Goal: Task Accomplishment & Management: Use online tool/utility

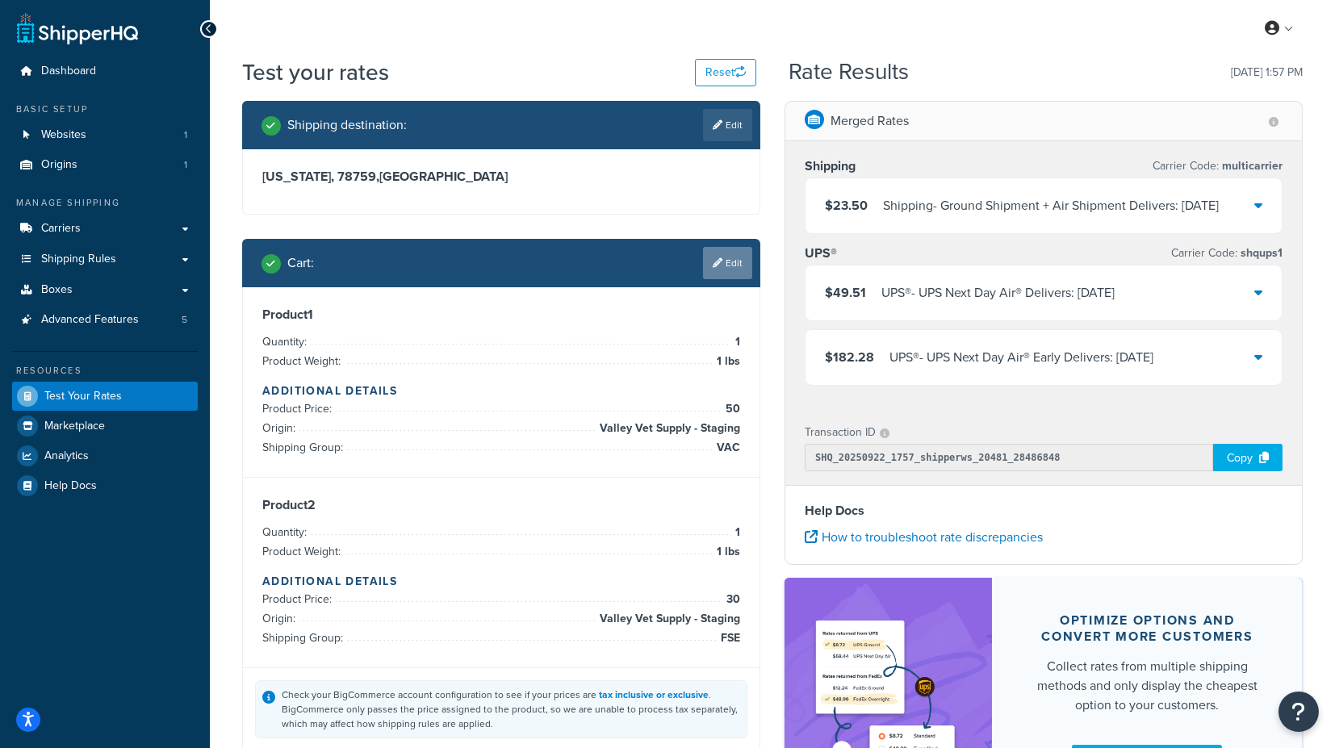
click at [733, 266] on link "Edit" at bounding box center [727, 263] width 49 height 32
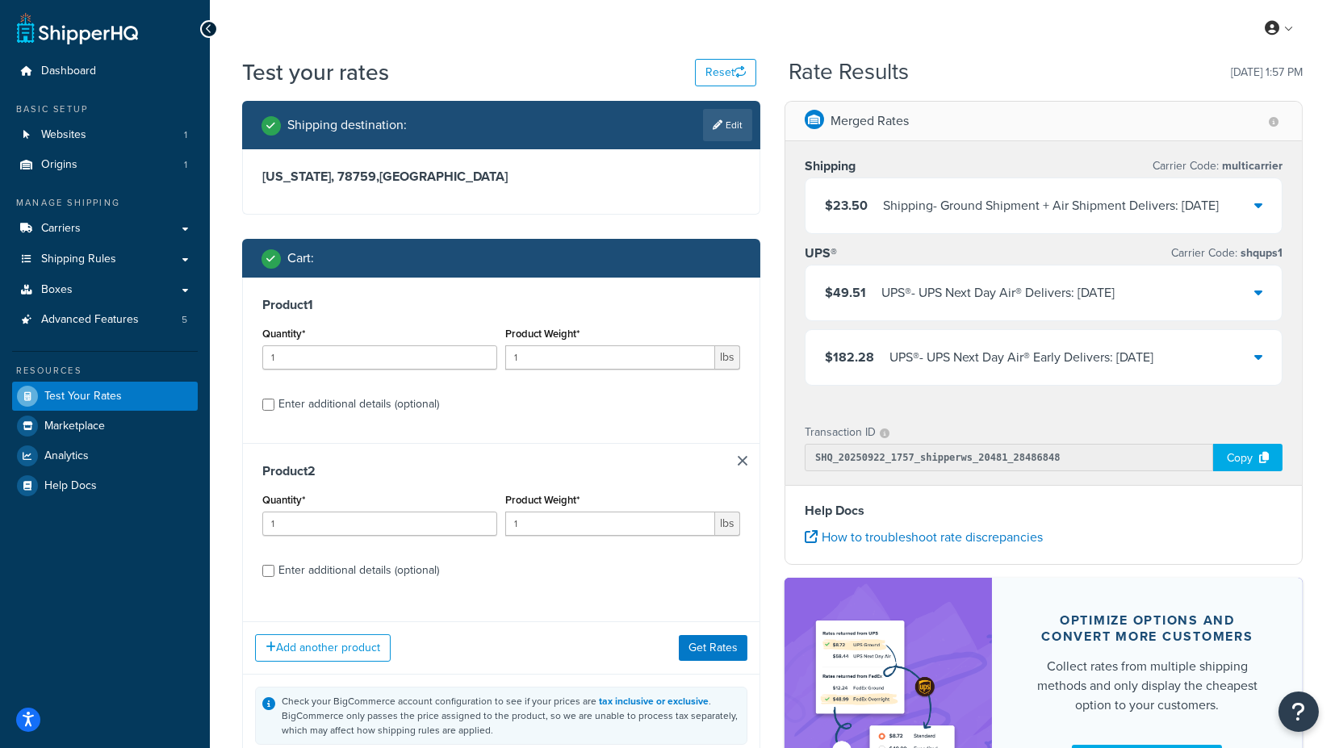
click at [389, 568] on div "Enter additional details (optional)" at bounding box center [358, 570] width 161 height 23
click at [274, 568] on input "Enter additional details (optional)" at bounding box center [268, 571] width 12 height 12
checkbox input "true"
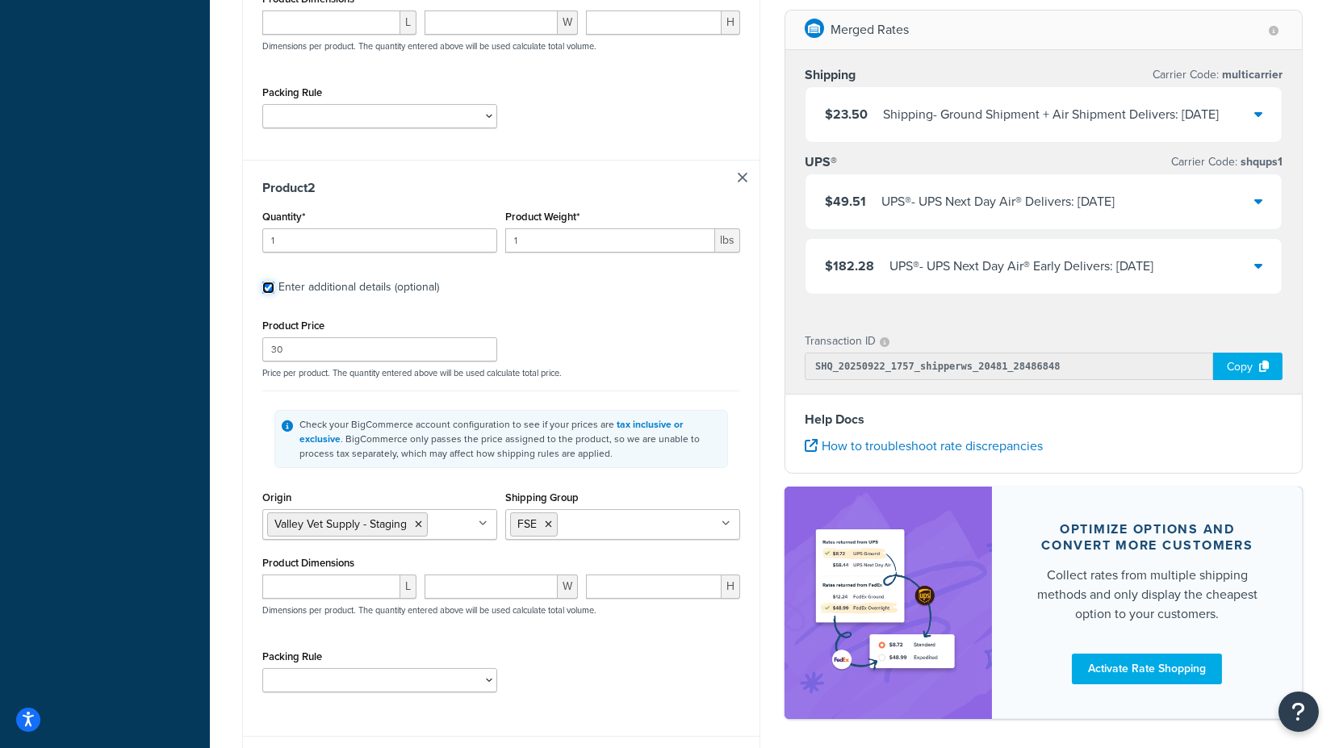
scroll to position [717, 0]
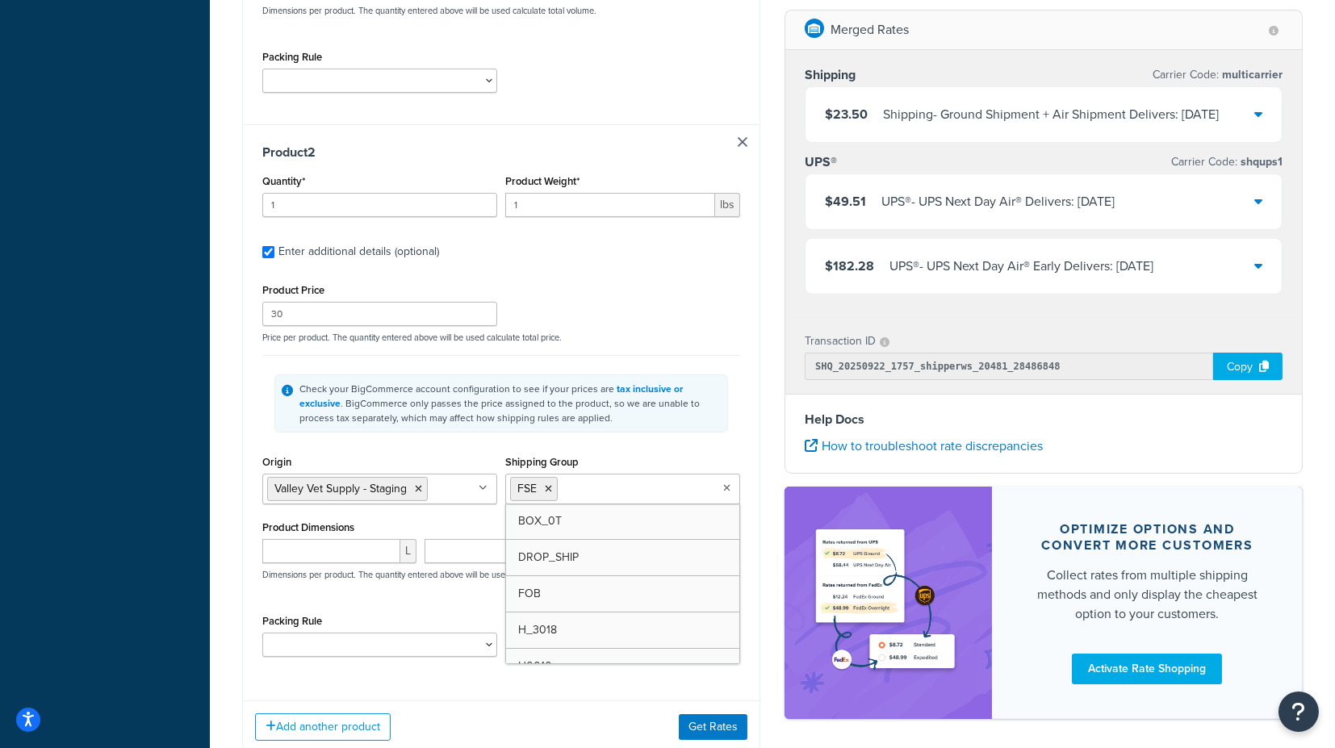
click at [614, 488] on input "Shipping Group" at bounding box center [633, 488] width 143 height 18
type input "b"
type input "fs"
click at [705, 451] on div "Shipping Group FSE BOX_0T DROP_SHIP FOB H_3018 H0010 H0011 H0012 H0099 H1090 H1…" at bounding box center [622, 477] width 235 height 53
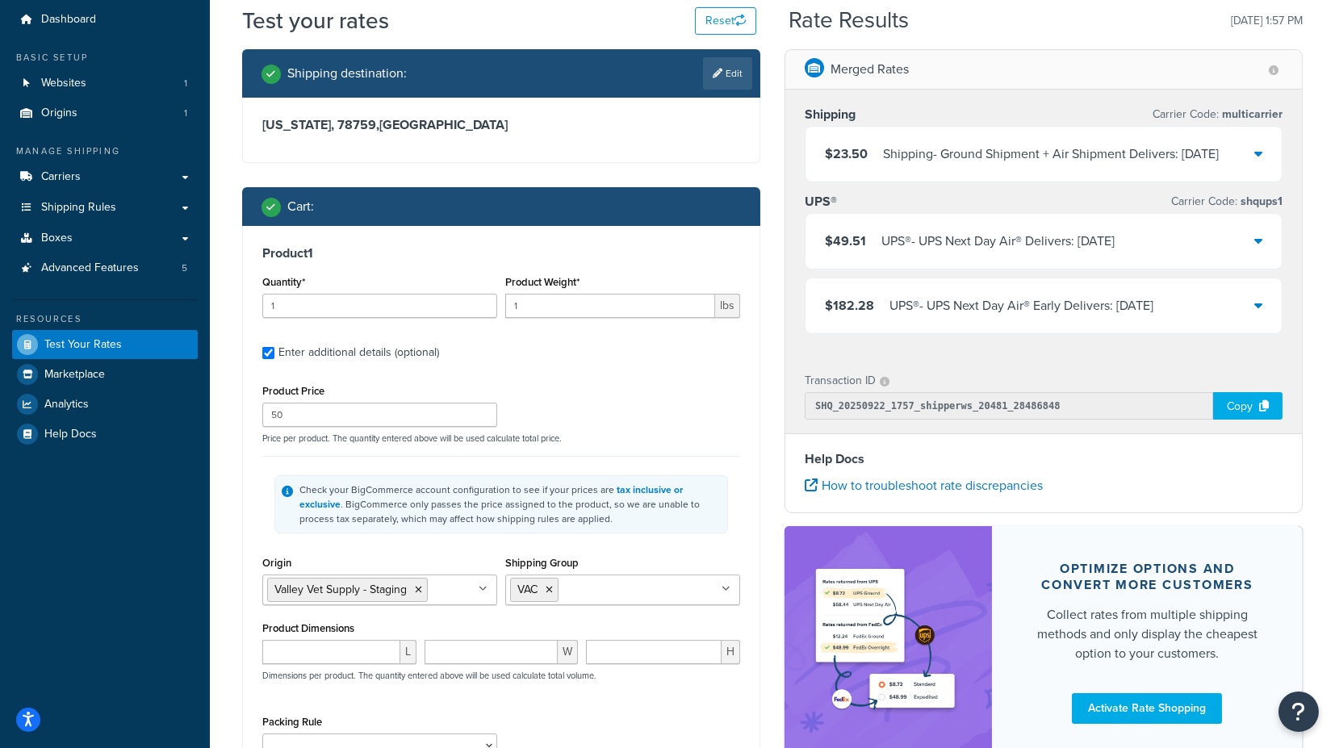
scroll to position [0, 0]
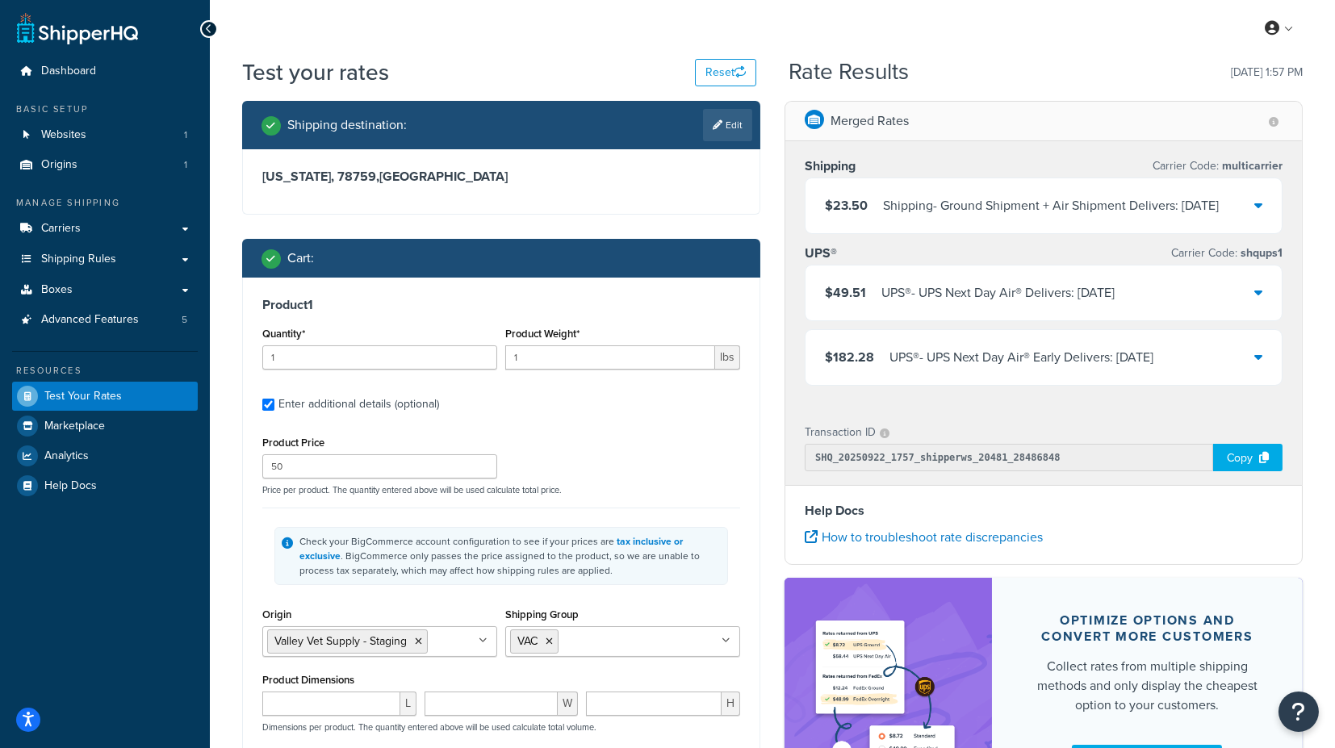
click at [1256, 299] on icon at bounding box center [1258, 292] width 8 height 13
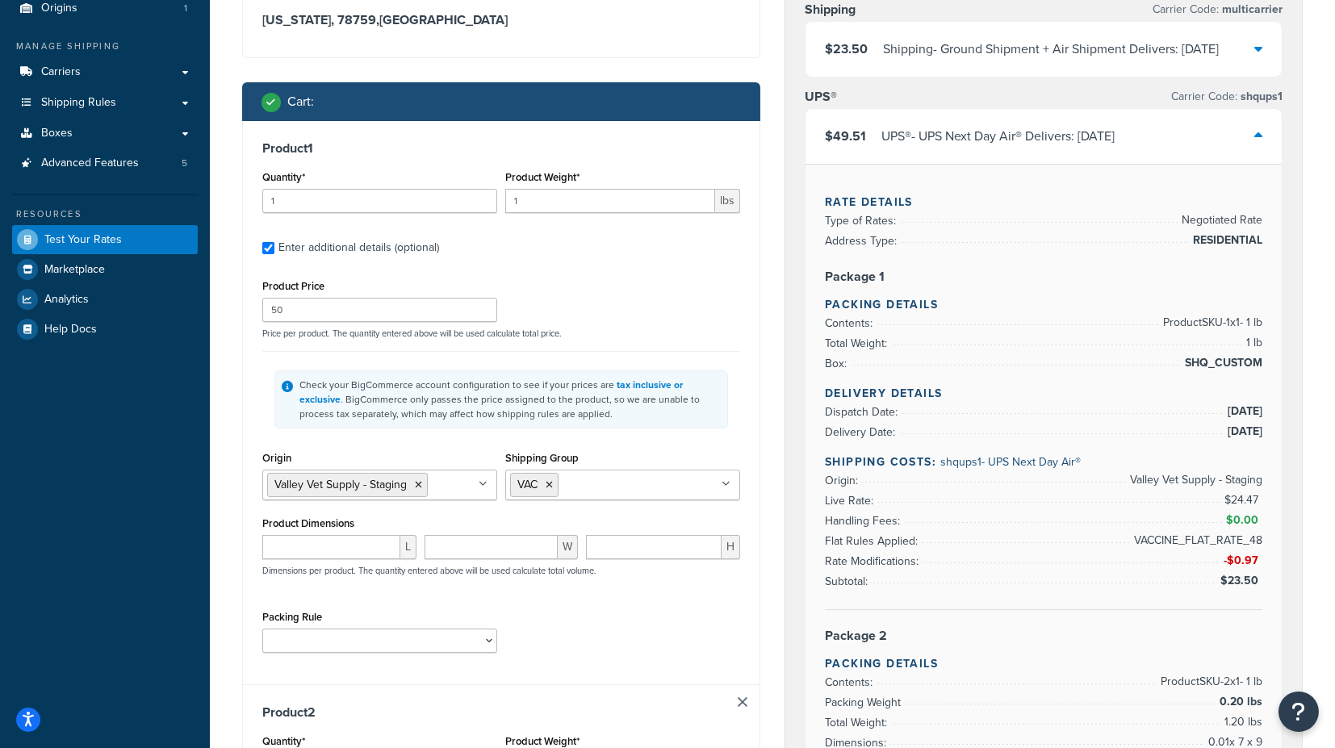
scroll to position [90, 0]
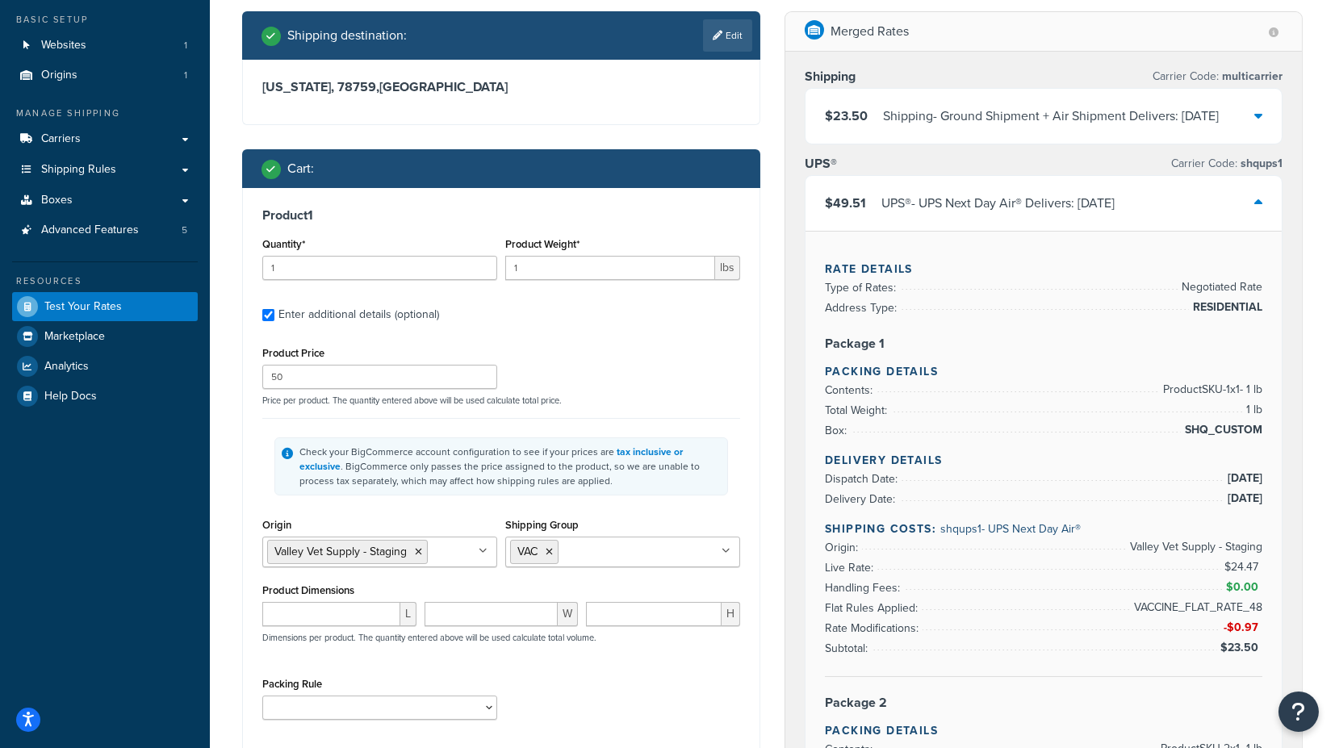
click at [1266, 218] on div "$49.51 UPS® - UPS Next Day Air® Delivers: [DATE]" at bounding box center [1043, 203] width 476 height 55
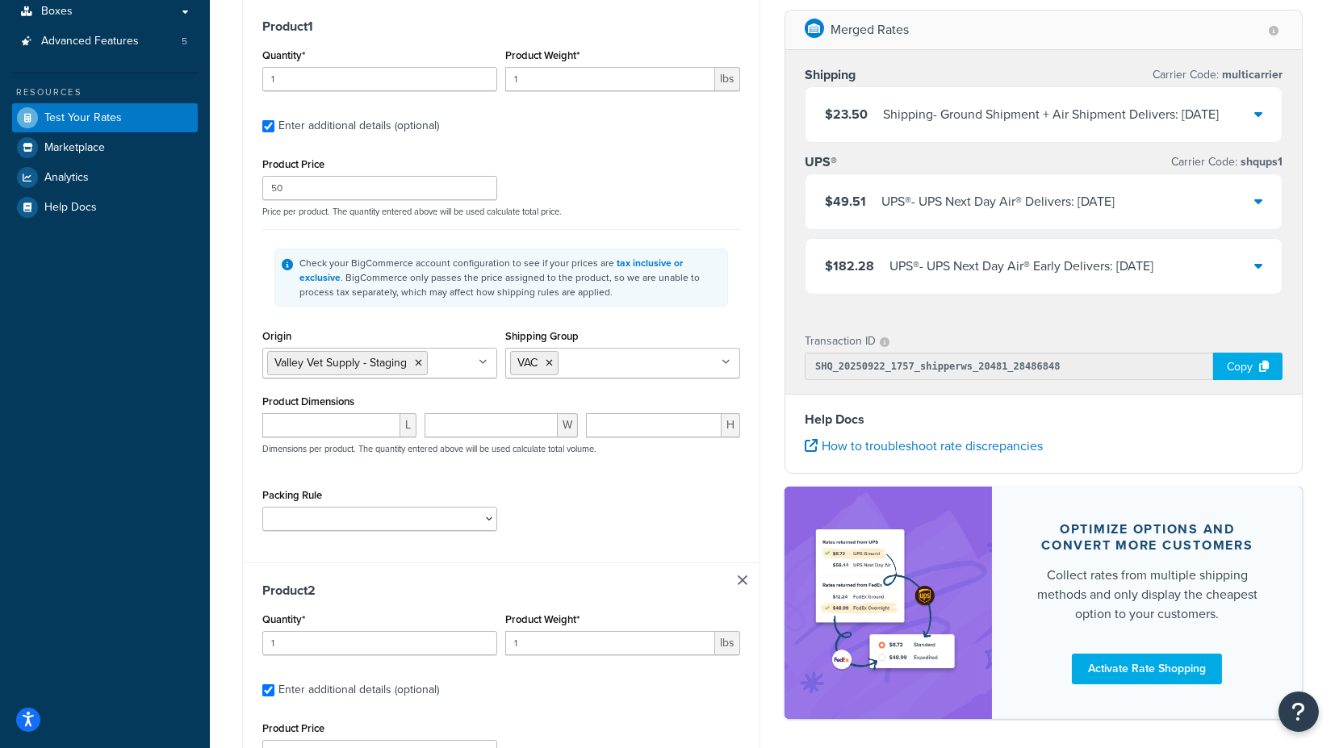
scroll to position [358, 0]
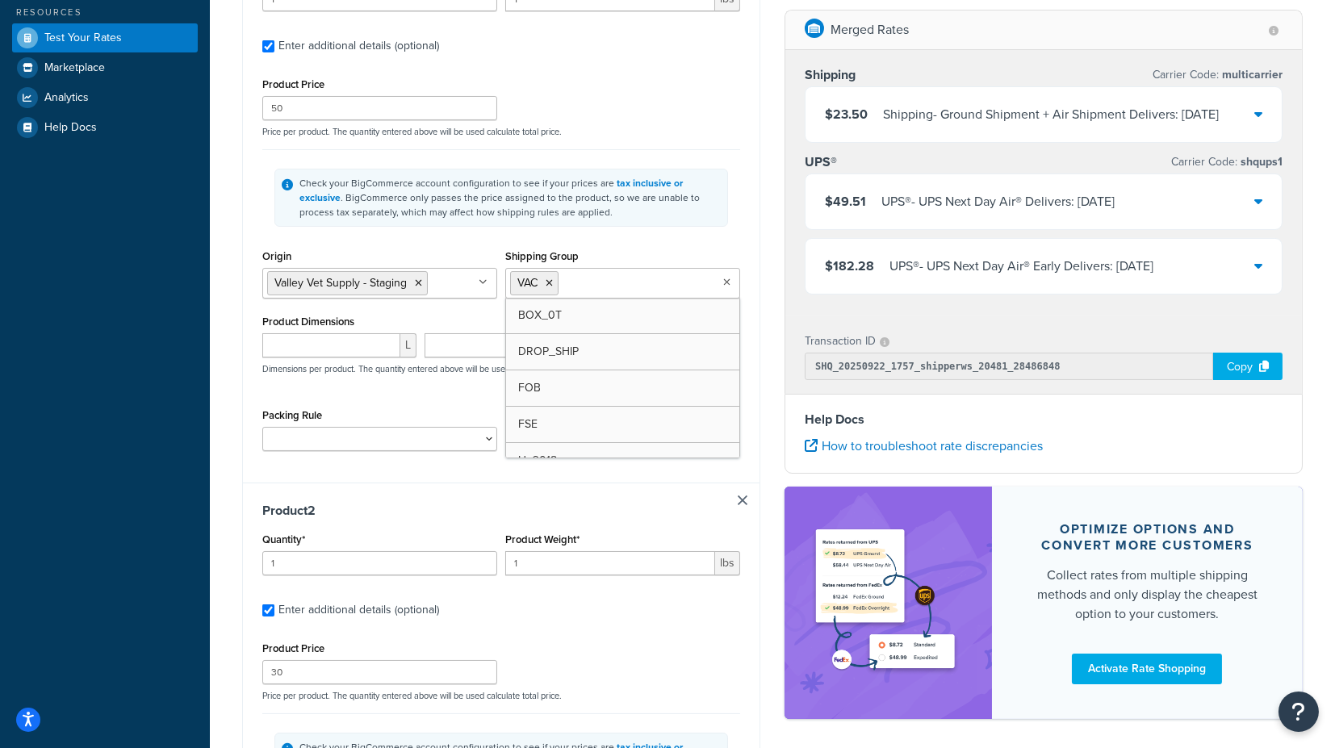
click at [585, 278] on input "Shipping Group" at bounding box center [634, 283] width 143 height 18
type input "fs"
drag, startPoint x: 543, startPoint y: 315, endPoint x: 545, endPoint y: 303, distance: 12.2
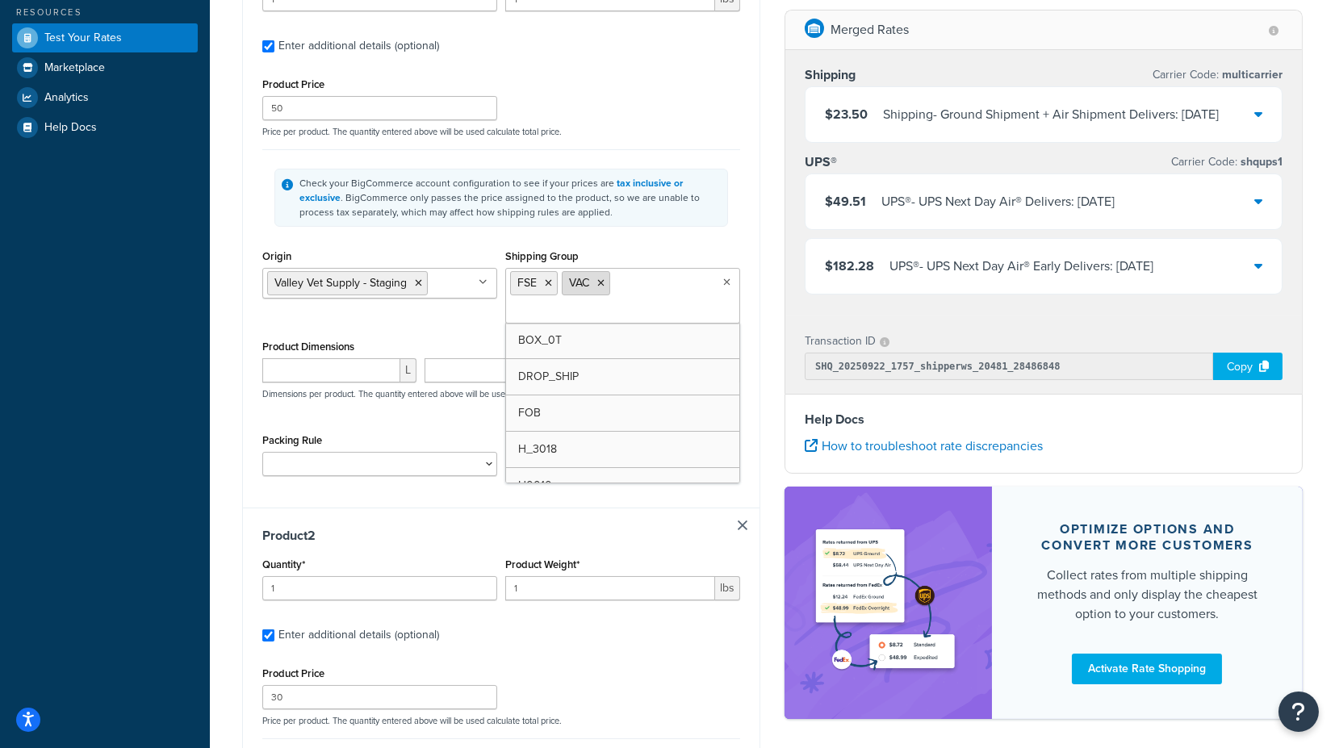
click at [601, 282] on icon at bounding box center [600, 283] width 7 height 10
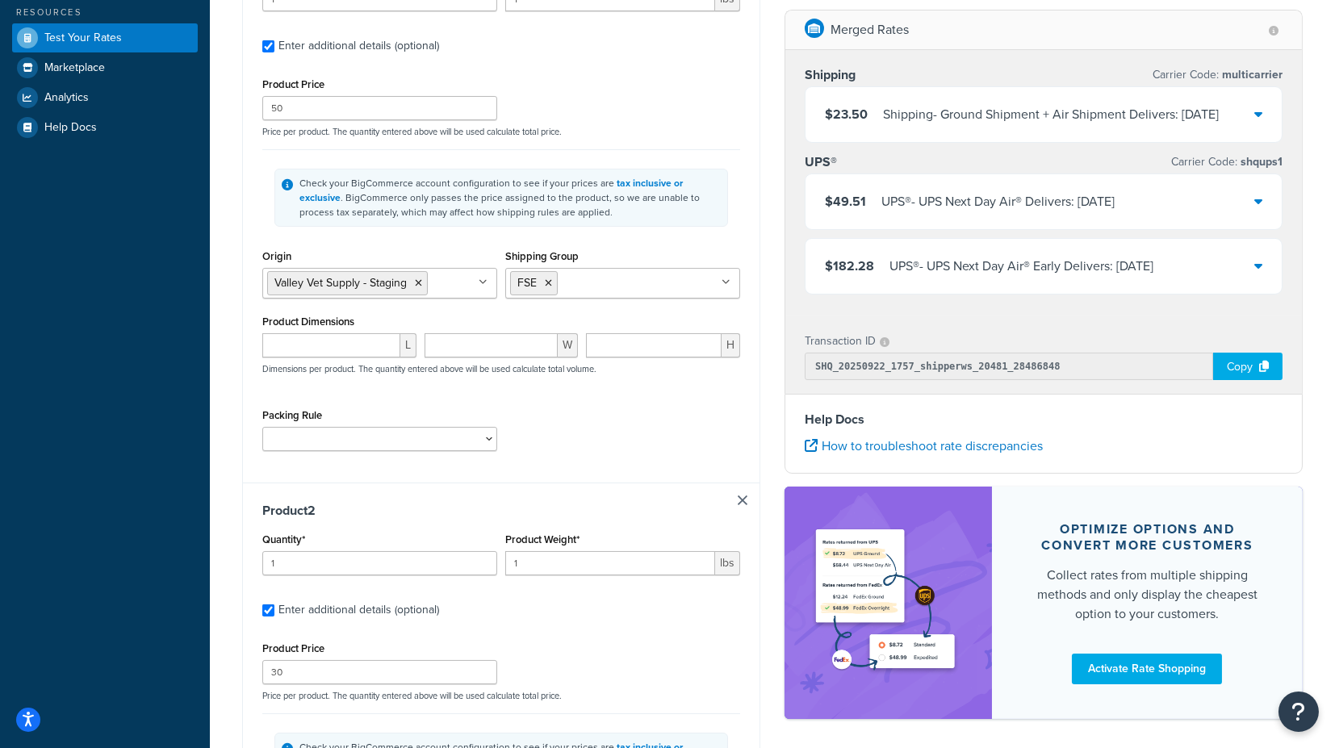
click at [666, 250] on div "Shipping Group FSE BOX_0T DROP_SHIP FOB H_3018 H0010 H0011 H0012 H0099 H1090 H1…" at bounding box center [622, 271] width 235 height 53
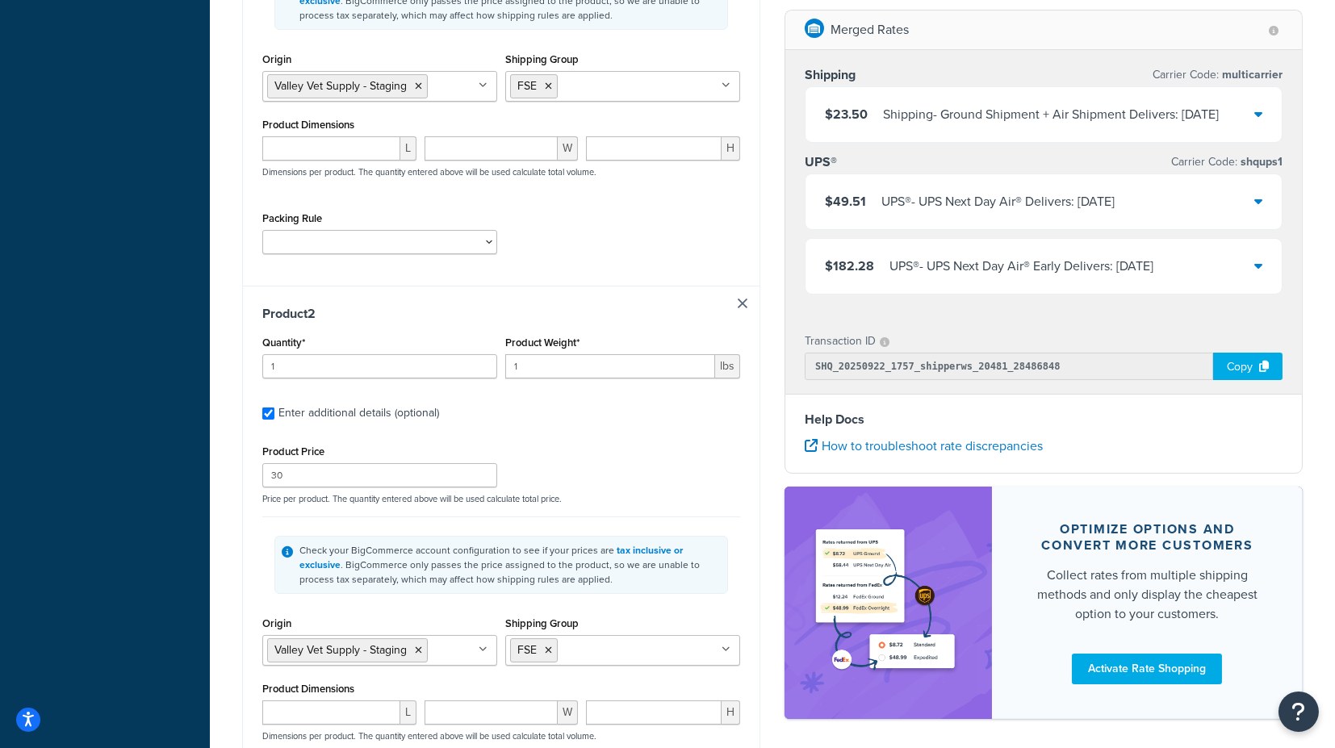
scroll to position [553, 0]
click at [740, 303] on link at bounding box center [743, 306] width 10 height 10
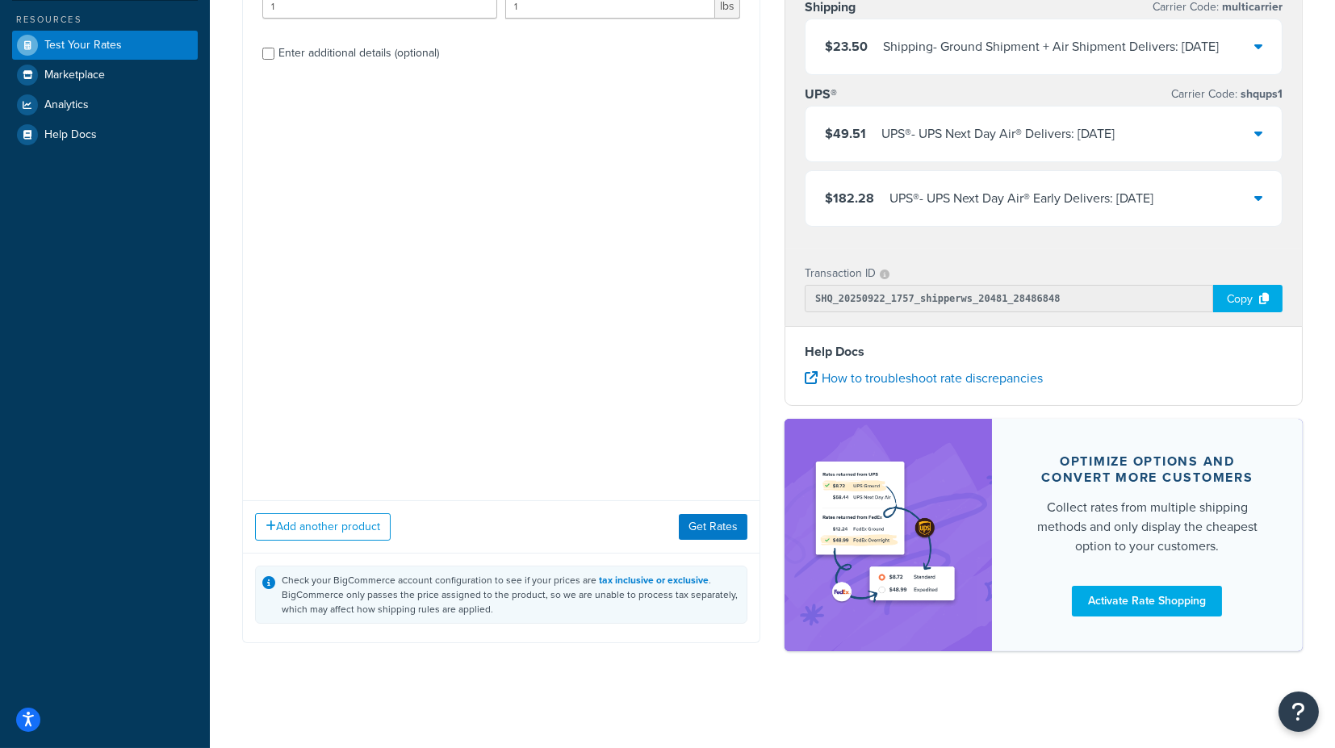
scroll to position [179, 0]
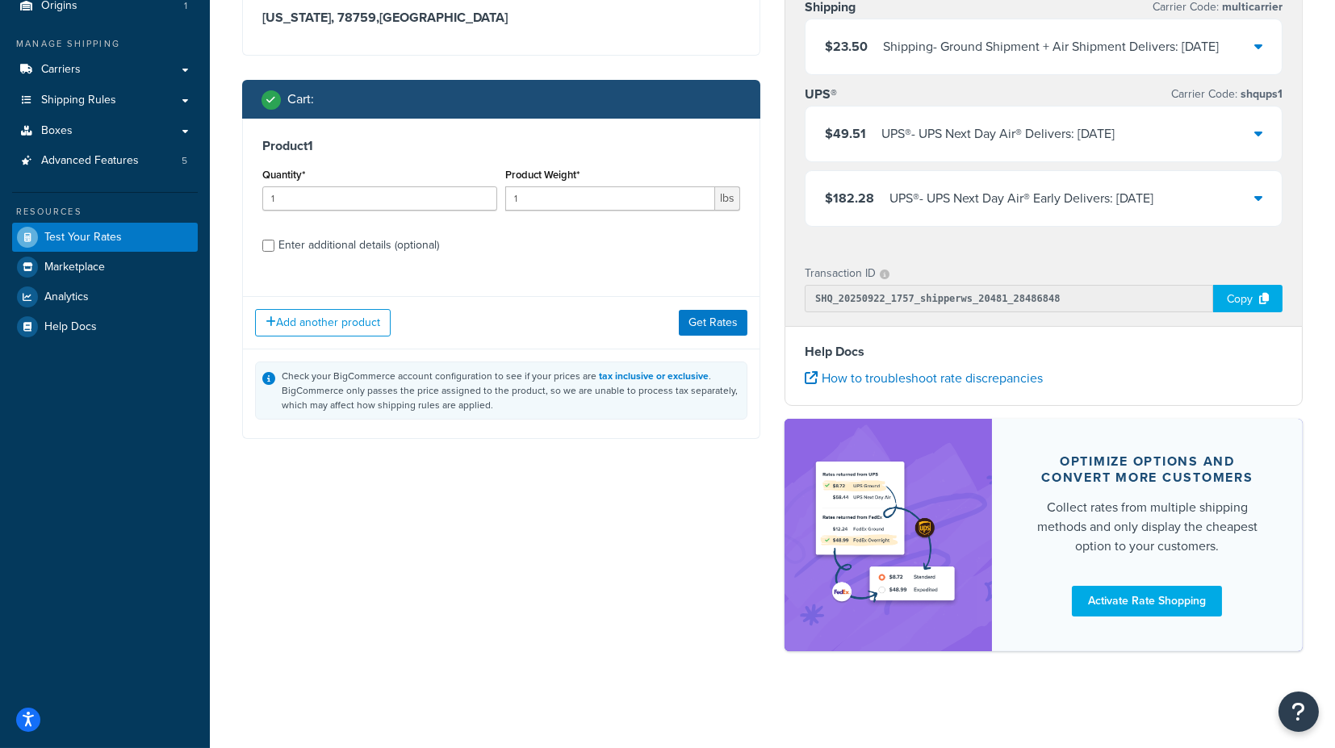
click at [376, 234] on div "Enter additional details (optional)" at bounding box center [358, 245] width 161 height 23
click at [274, 240] on input "Enter additional details (optional)" at bounding box center [268, 246] width 12 height 12
checkbox input "true"
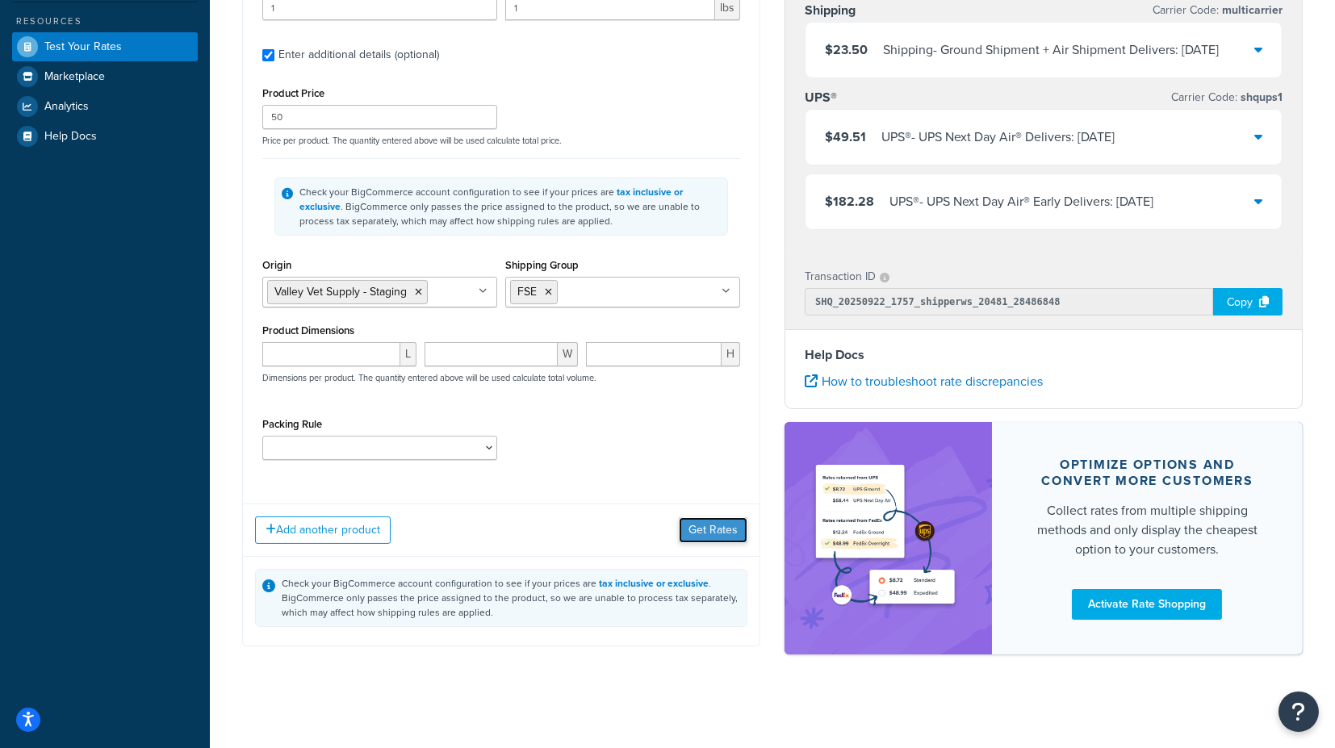
click at [730, 527] on button "Get Rates" at bounding box center [713, 530] width 69 height 26
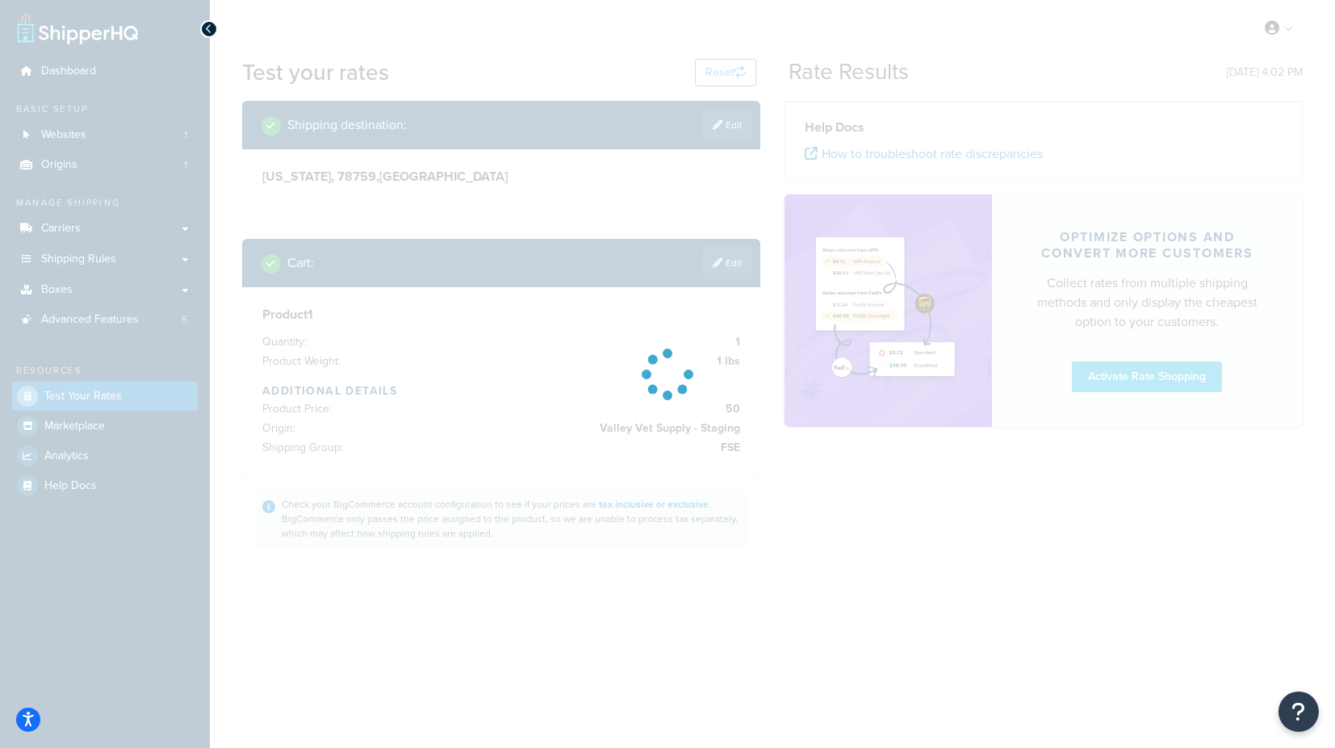
scroll to position [0, 0]
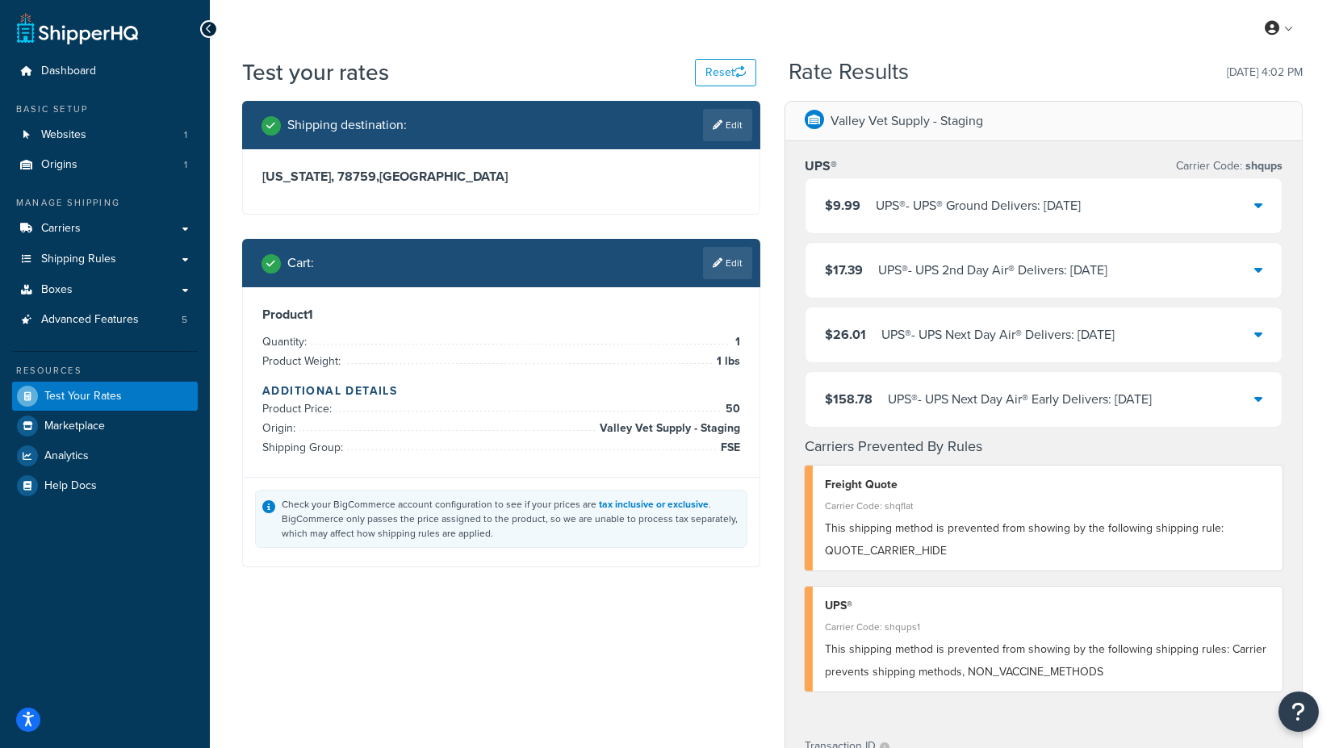
click at [760, 423] on div "Shipping destination : Edit [US_STATE], 78759 , [GEOGRAPHIC_DATA] Cart : Edit P…" at bounding box center [501, 346] width 542 height 491
